Goal: Task Accomplishment & Management: Manage account settings

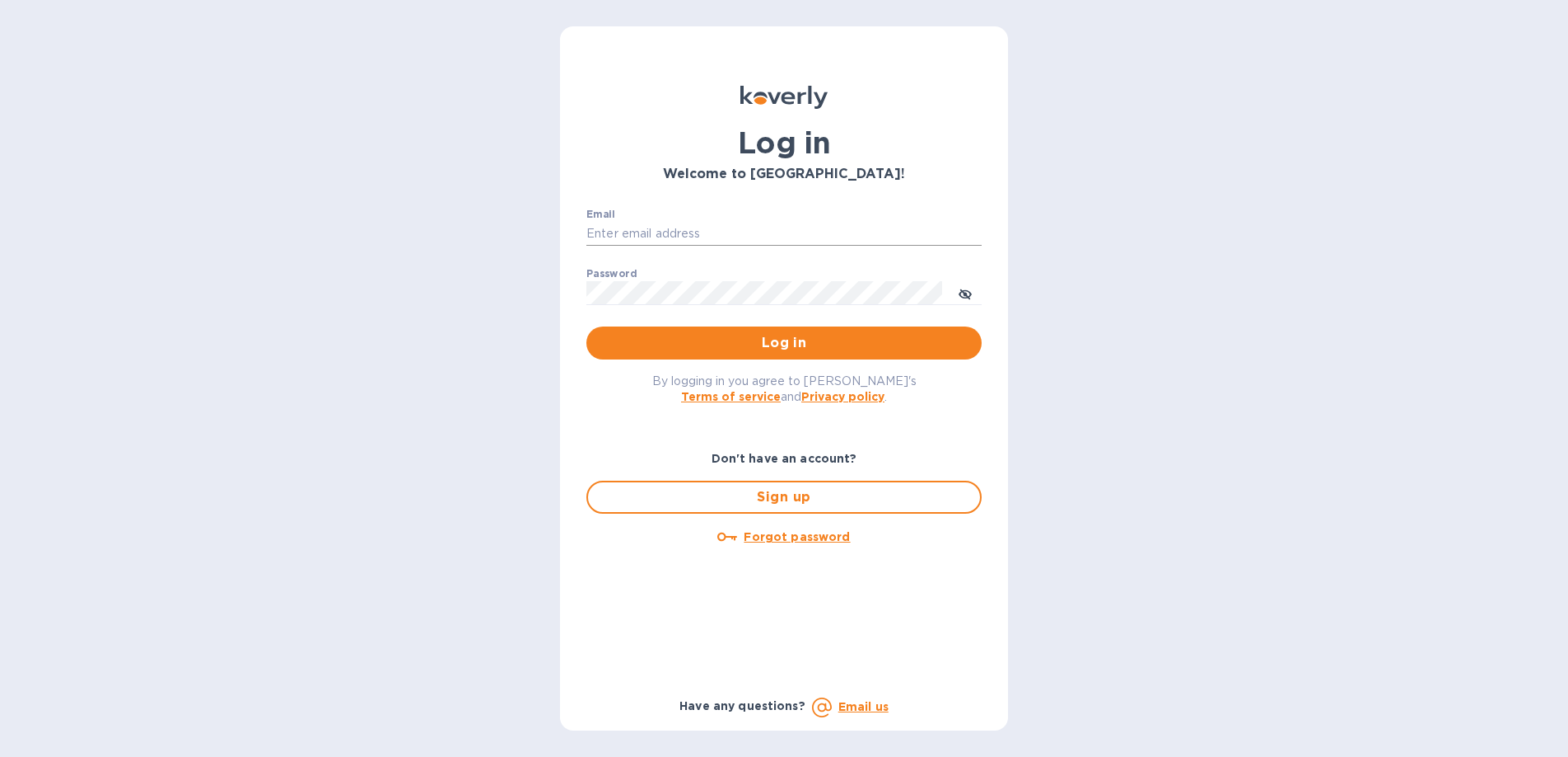
click at [657, 237] on input "Email" at bounding box center [784, 235] width 395 height 25
type input "[PERSON_NAME][EMAIL_ADDRESS][PERSON_NAME][DOMAIN_NAME]"
click at [733, 347] on span "Log in" at bounding box center [784, 343] width 369 height 20
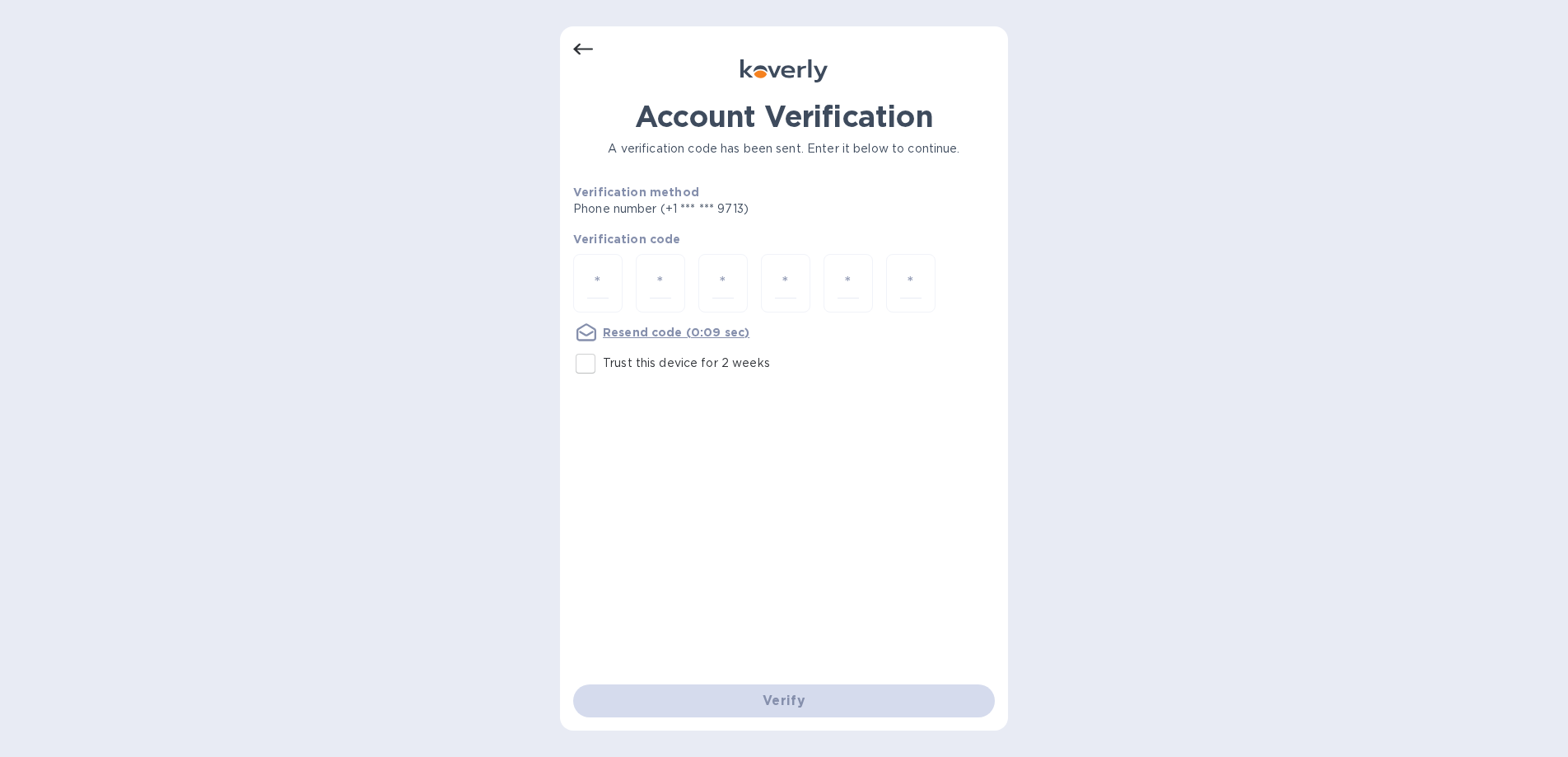
click at [585, 368] on input "Trust this device for 2 weeks" at bounding box center [586, 363] width 35 height 35
checkbox input "true"
click at [599, 281] on input "number" at bounding box center [598, 283] width 22 height 31
type input "8"
type input "1"
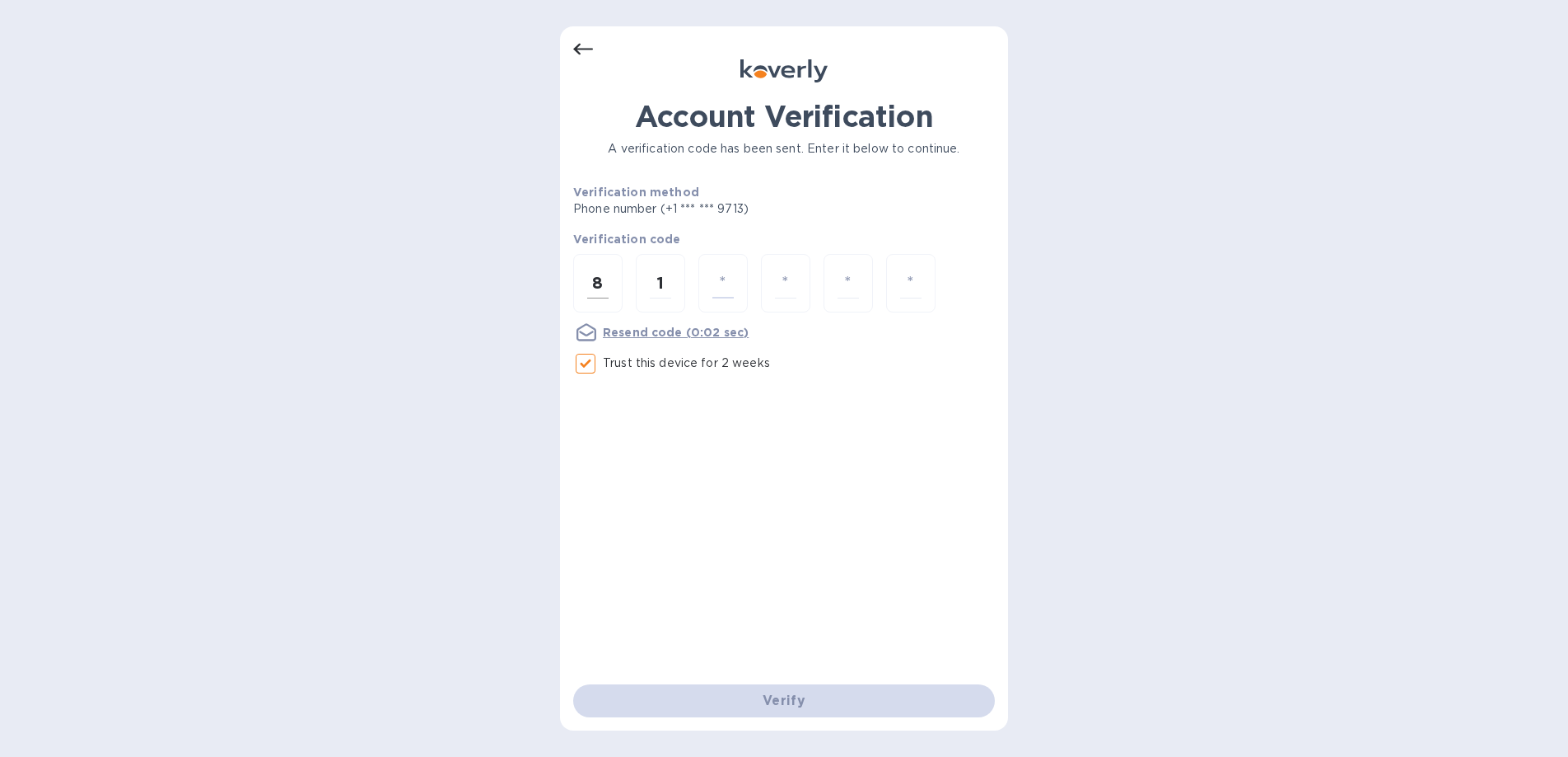
type input "9"
type input "2"
type input "3"
type input "6"
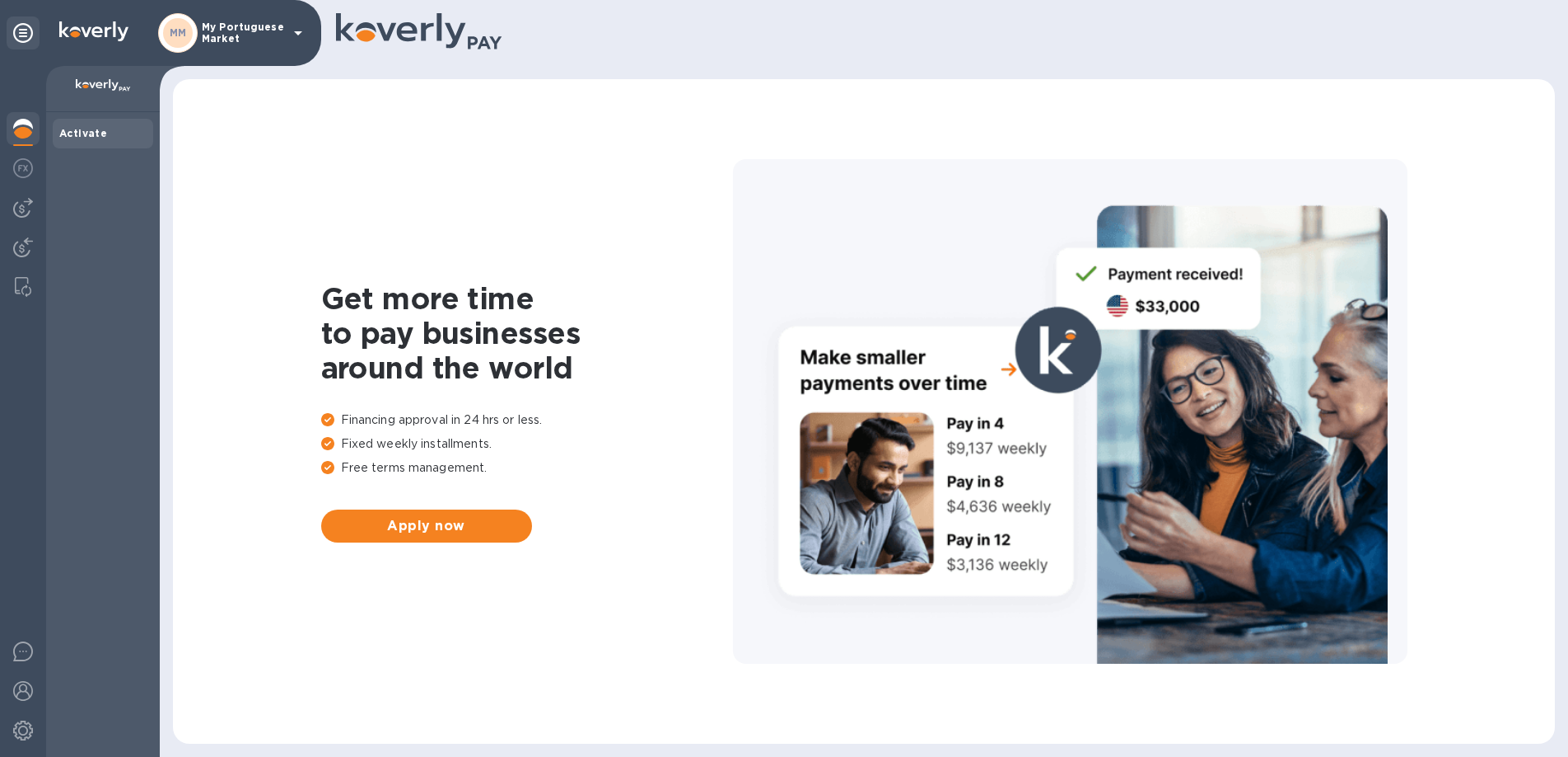
click at [298, 29] on icon at bounding box center [298, 33] width 20 height 20
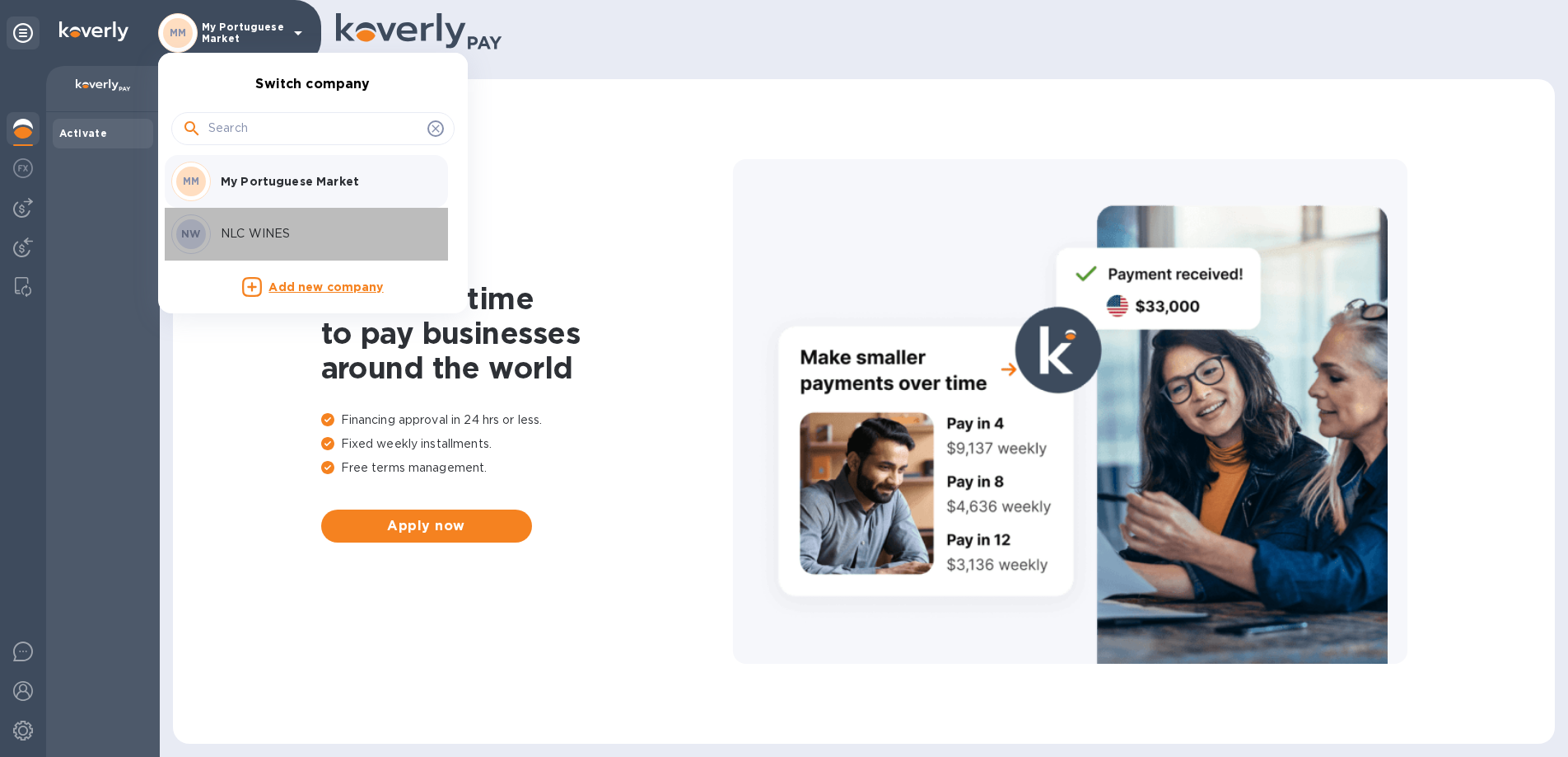
click at [236, 230] on p "NLC WINES" at bounding box center [324, 233] width 208 height 17
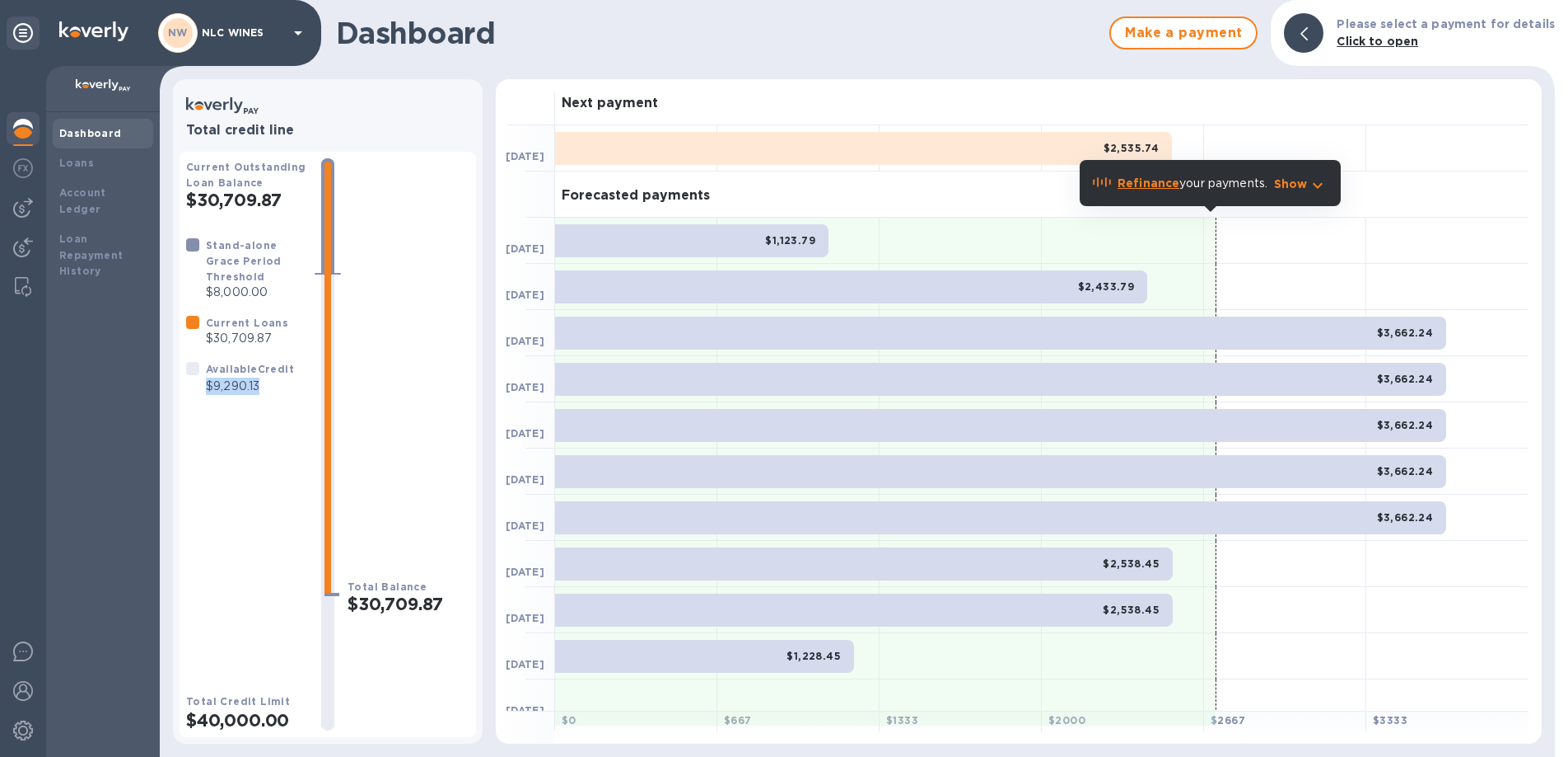
drag, startPoint x: 208, startPoint y: 366, endPoint x: 270, endPoint y: 367, distance: 62.0
click at [270, 378] on p "$9,290.13" at bounding box center [250, 386] width 88 height 17
click at [1323, 183] on icon "button" at bounding box center [1317, 186] width 10 height 5
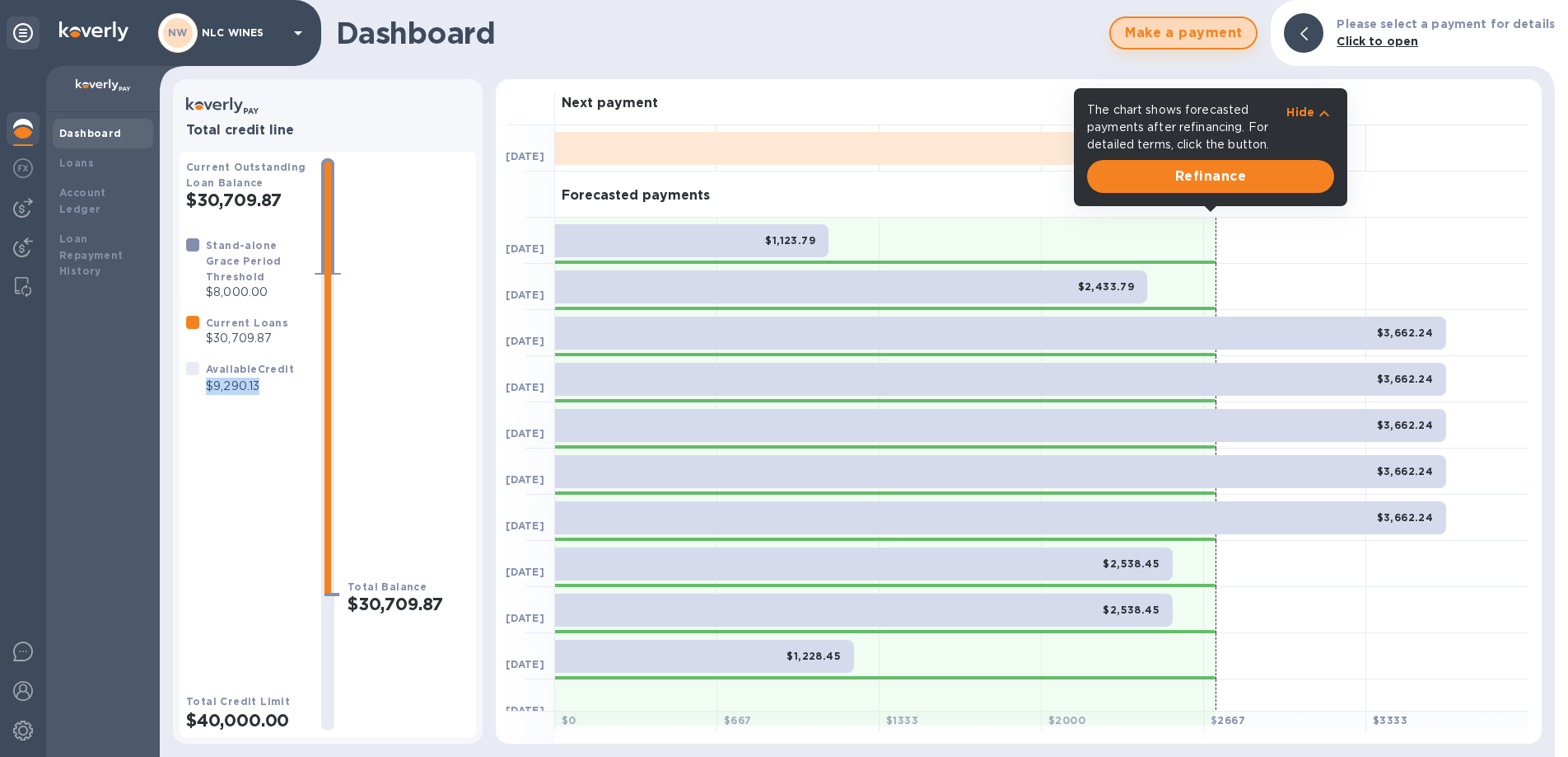
click at [1140, 45] on button "Make a payment" at bounding box center [1183, 32] width 148 height 33
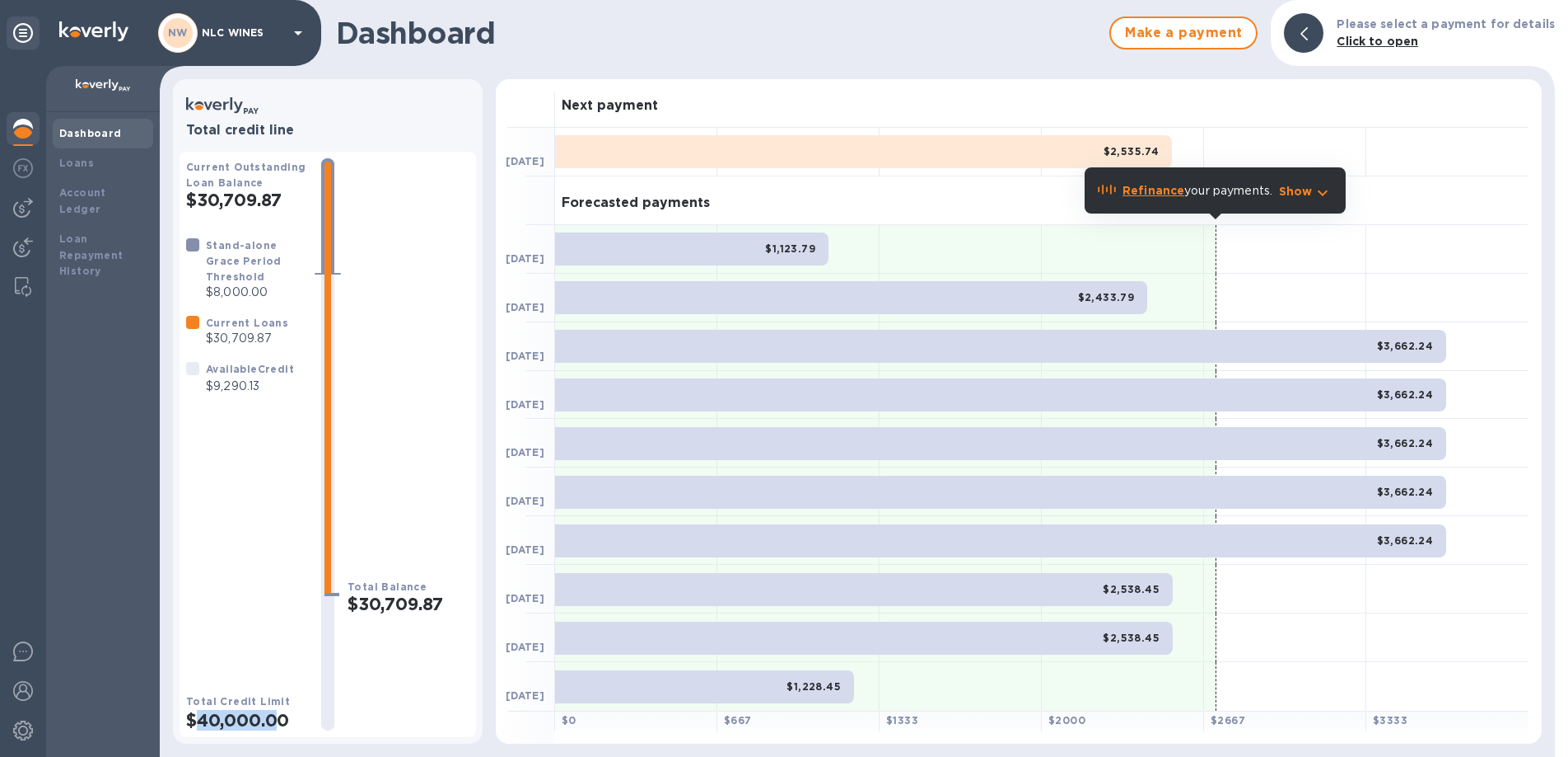
drag, startPoint x: 196, startPoint y: 719, endPoint x: 284, endPoint y: 721, distance: 88.0
click at [284, 721] on h2 "$40,000.00" at bounding box center [247, 719] width 122 height 21
drag, startPoint x: 213, startPoint y: 370, endPoint x: 270, endPoint y: 371, distance: 57.0
click at [270, 378] on p "$9,290.13" at bounding box center [250, 386] width 88 height 17
click at [20, 211] on img at bounding box center [23, 208] width 20 height 20
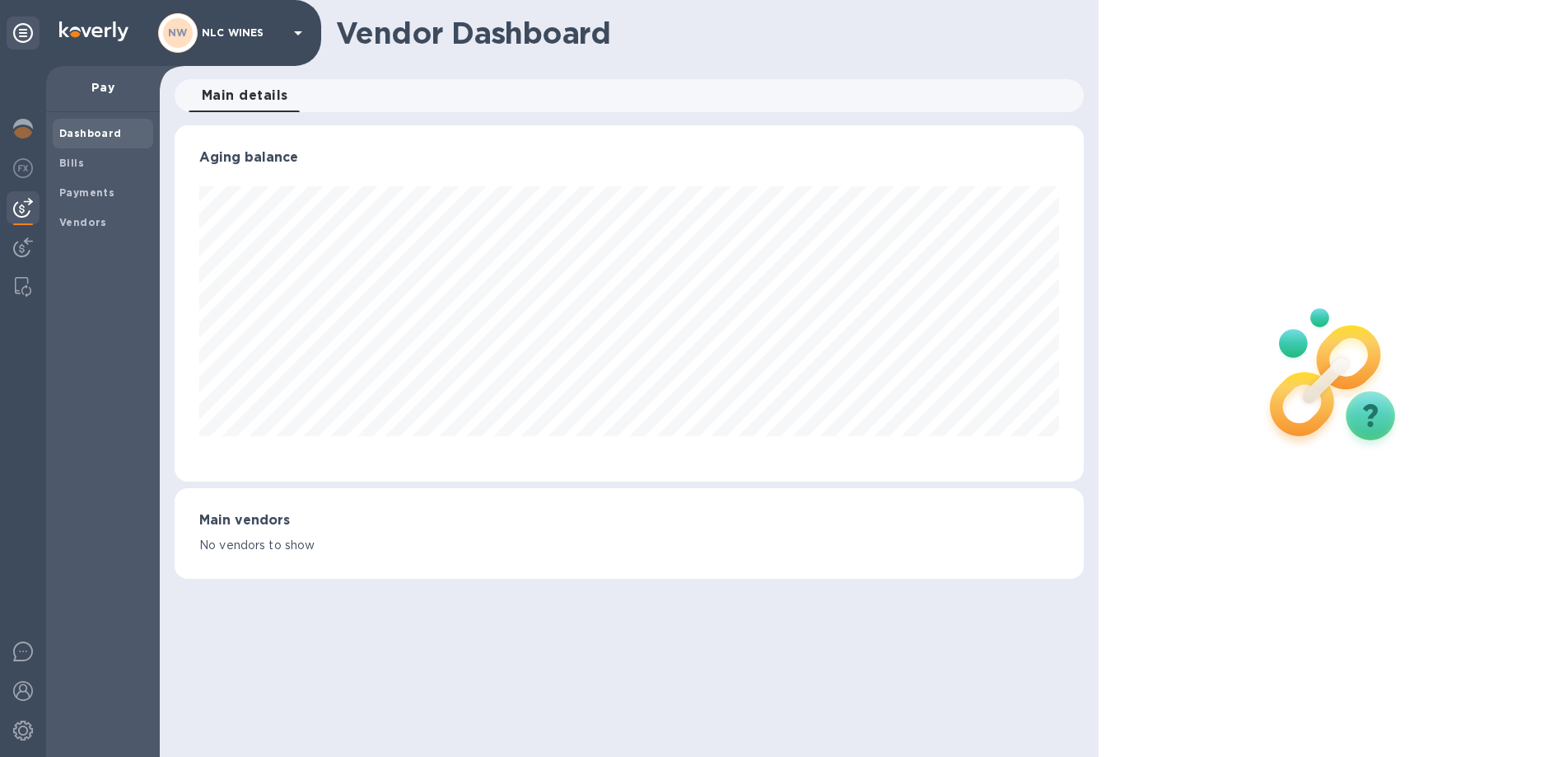
scroll to position [823833, 822844]
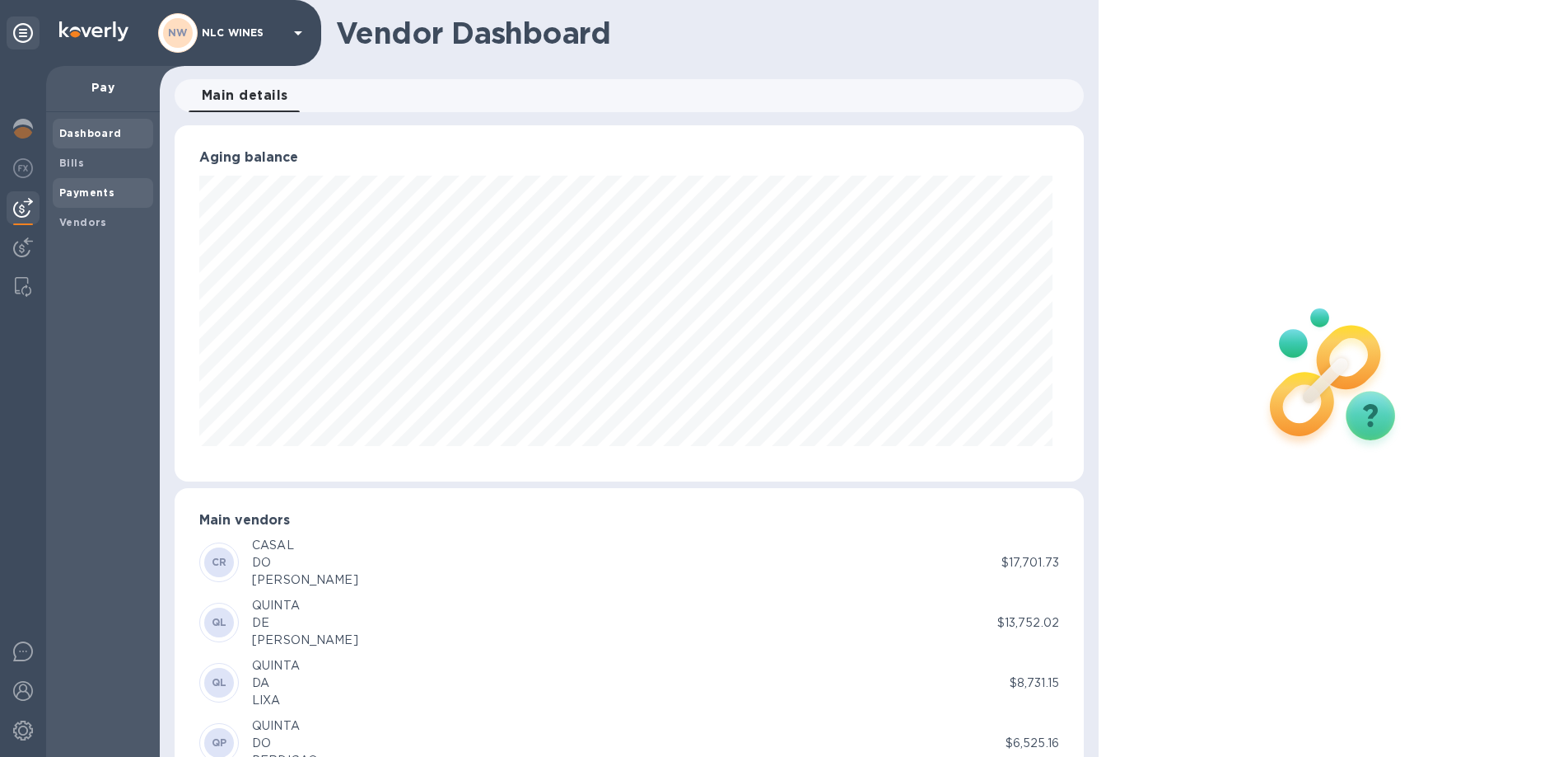
click at [82, 191] on b "Payments" at bounding box center [86, 192] width 55 height 13
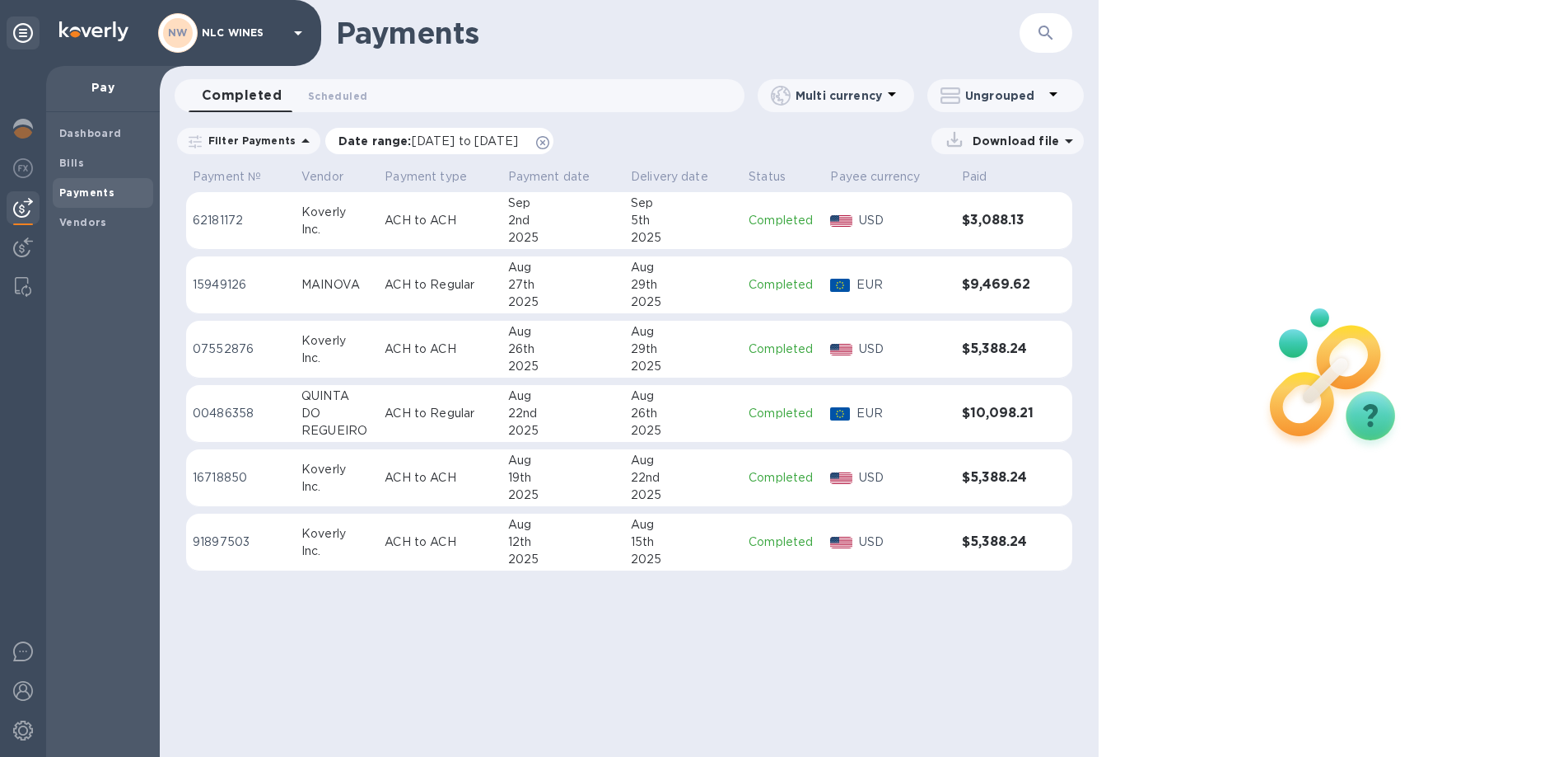
click at [549, 138] on icon at bounding box center [543, 142] width 13 height 13
